Goal: Entertainment & Leisure: Browse casually

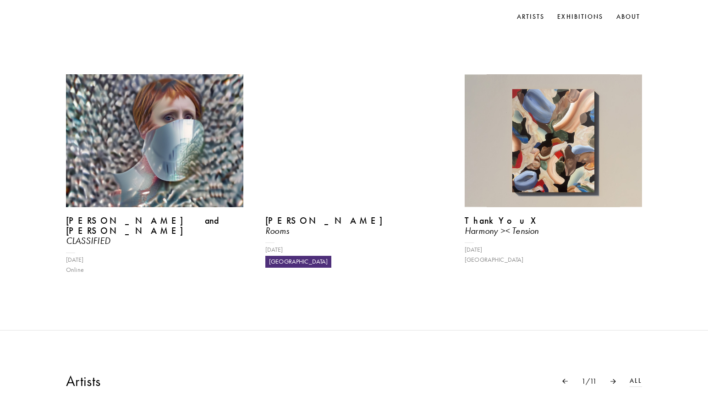
scroll to position [412, 0]
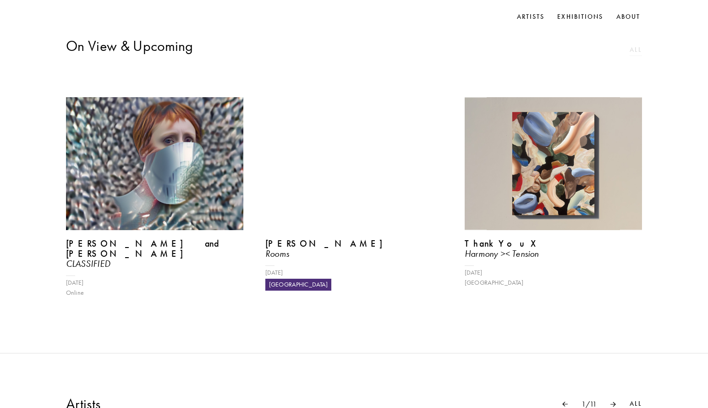
click at [637, 53] on link "All" at bounding box center [635, 50] width 12 height 10
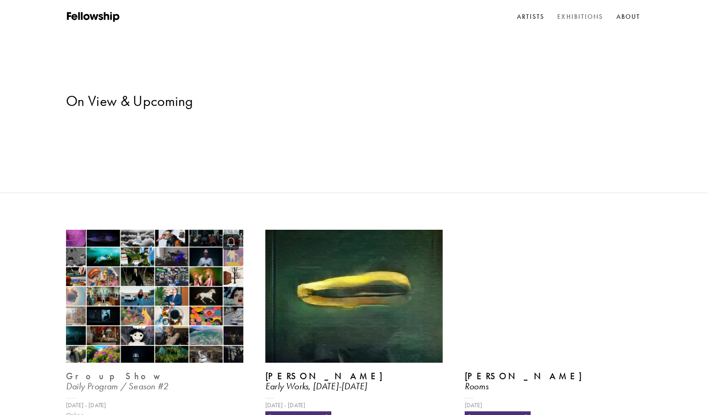
click at [89, 370] on b "Group Show" at bounding box center [115, 375] width 98 height 11
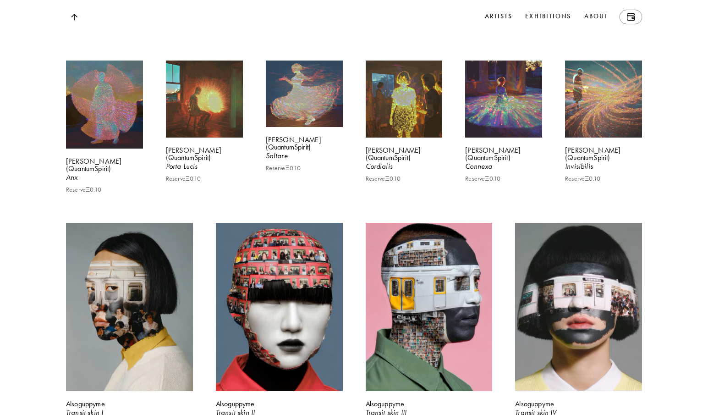
scroll to position [1466, 0]
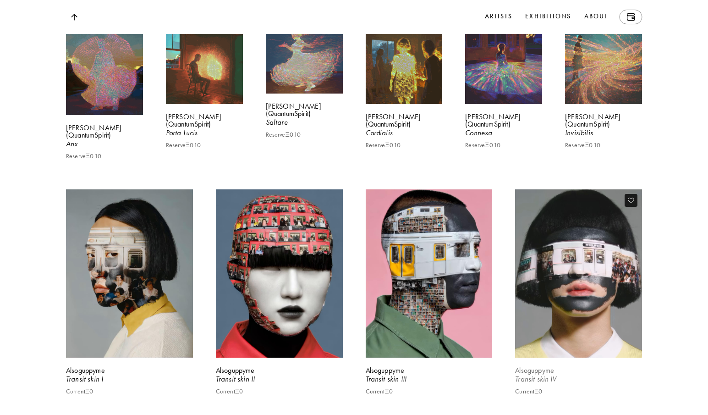
click at [630, 205] on video at bounding box center [578, 273] width 131 height 173
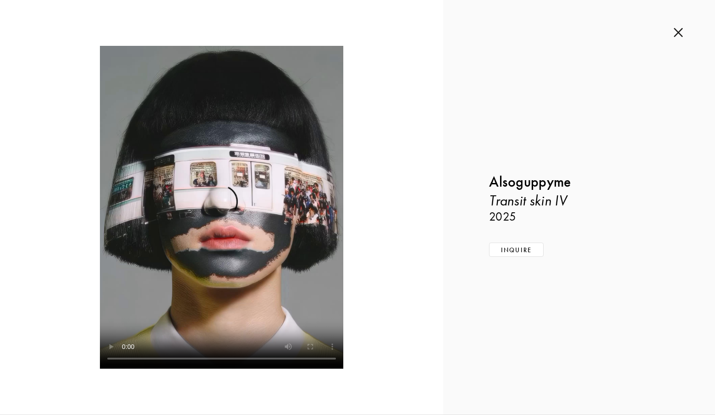
scroll to position [1494, 0]
click at [675, 35] on img at bounding box center [677, 32] width 9 height 10
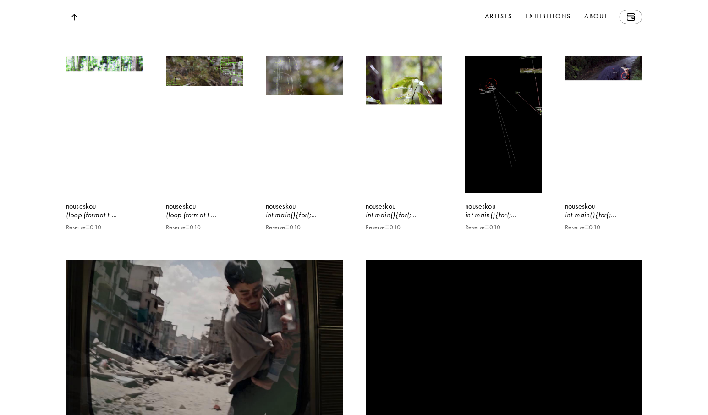
scroll to position [8130, 0]
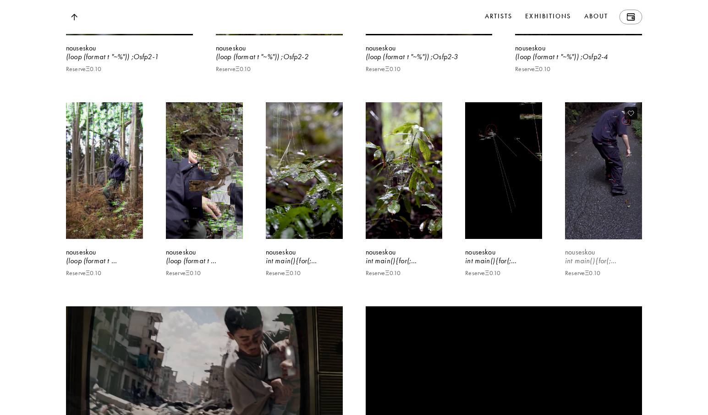
click at [598, 219] on video at bounding box center [603, 170] width 79 height 141
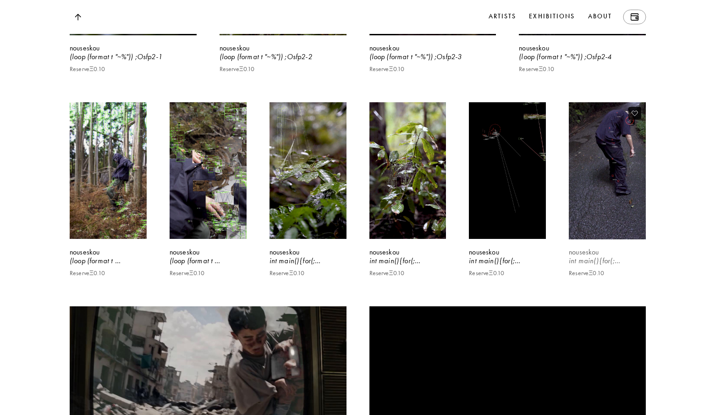
scroll to position [8193, 0]
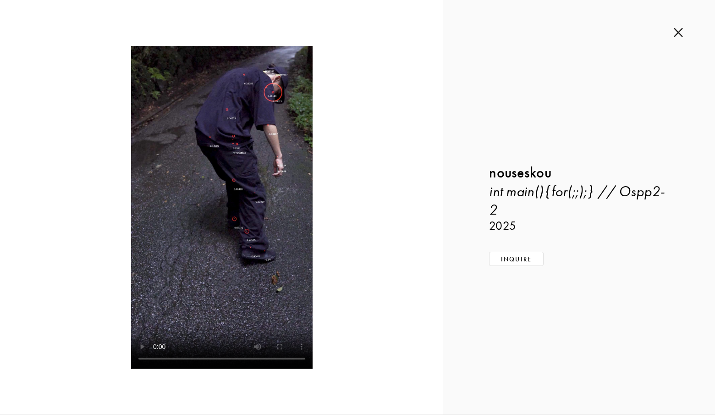
click at [679, 30] on img at bounding box center [677, 32] width 9 height 10
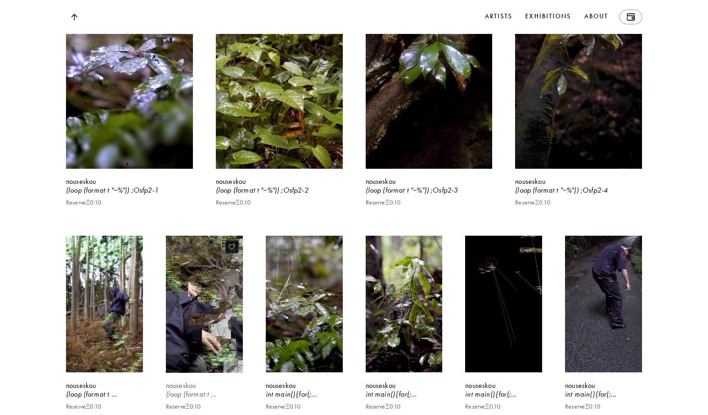
scroll to position [8084, 0]
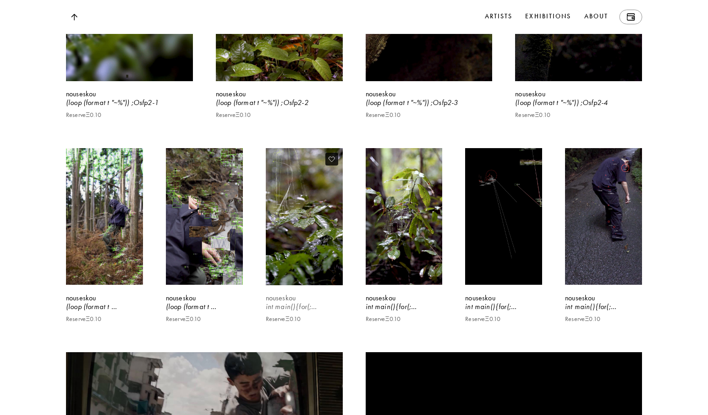
click at [331, 287] on video at bounding box center [303, 216] width 79 height 141
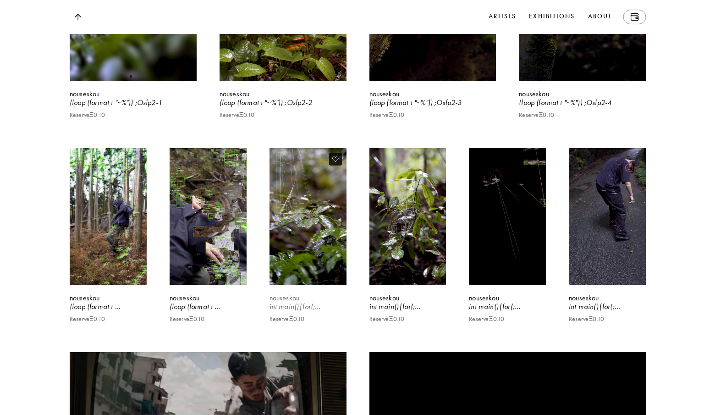
scroll to position [8147, 0]
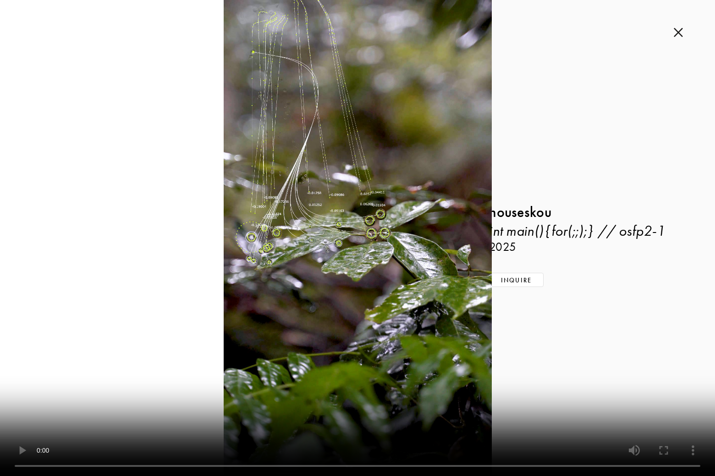
click at [677, 266] on video at bounding box center [357, 238] width 715 height 476
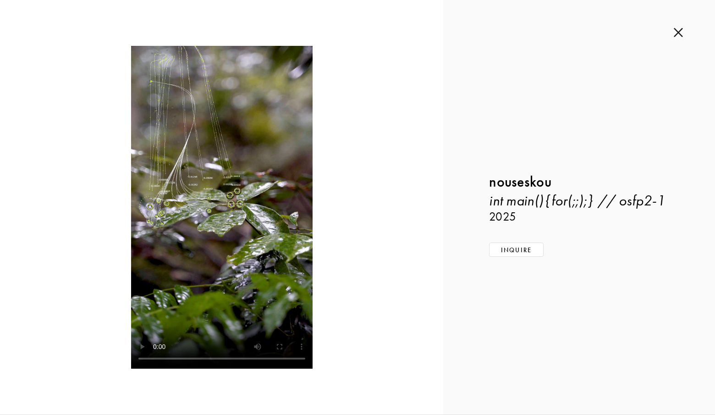
click at [677, 37] on img at bounding box center [677, 32] width 9 height 10
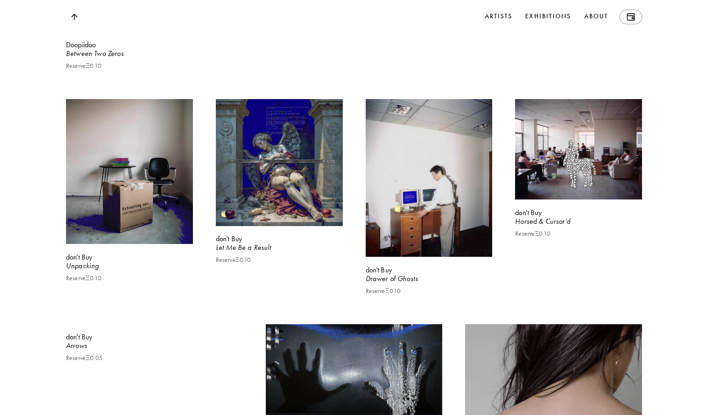
scroll to position [11126, 0]
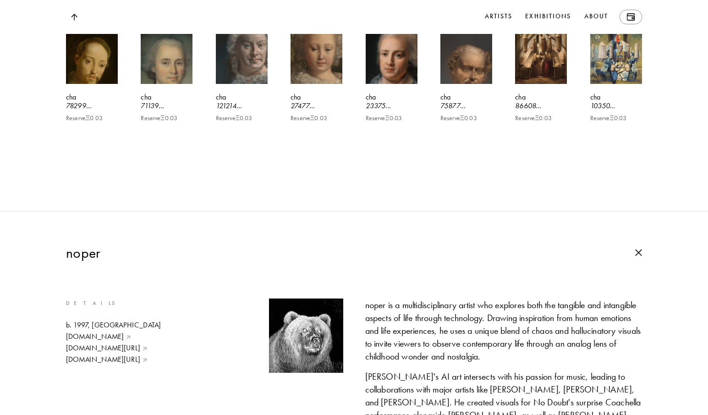
scroll to position [11401, 0]
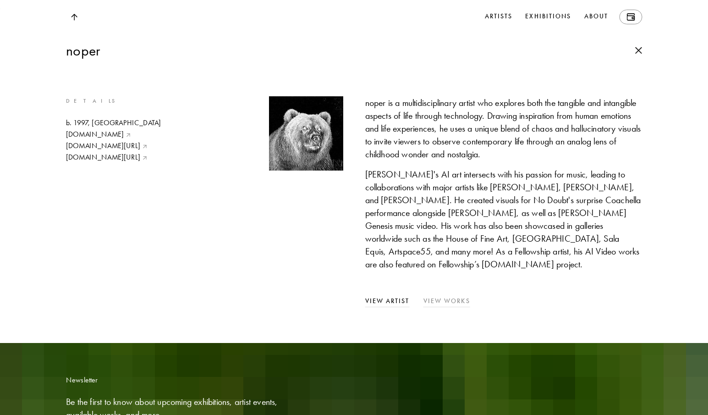
click at [457, 296] on link "View Works" at bounding box center [446, 301] width 47 height 10
